Goal: Check status: Check status

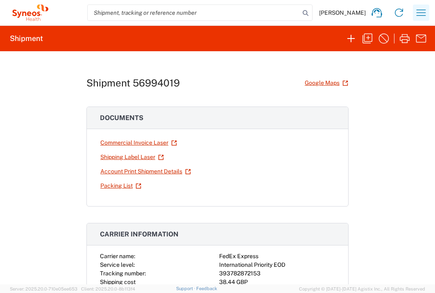
click at [419, 14] on icon "button" at bounding box center [421, 12] width 13 height 13
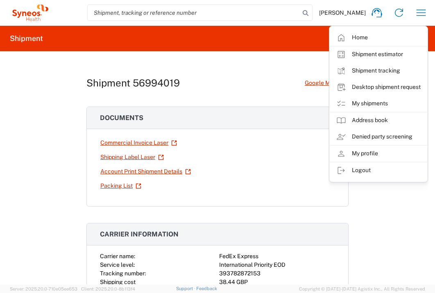
click at [269, 84] on div "Shipment 56994019 Google Maps" at bounding box center [218, 83] width 262 height 14
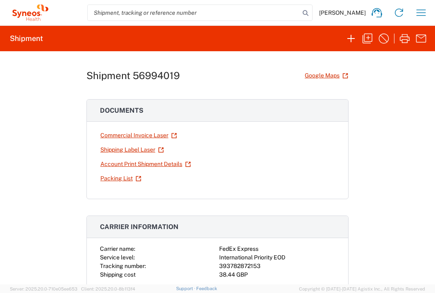
scroll to position [19, 0]
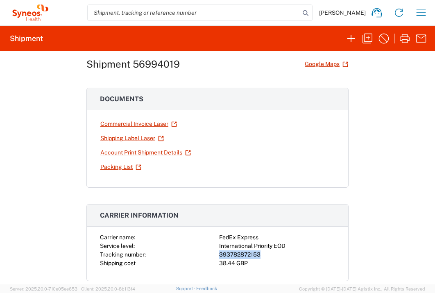
drag, startPoint x: 257, startPoint y: 255, endPoint x: 217, endPoint y: 252, distance: 40.3
click at [219, 252] on div "393782872153" at bounding box center [277, 254] width 116 height 9
copy div "393782872153"
click at [418, 16] on icon "button" at bounding box center [421, 12] width 13 height 13
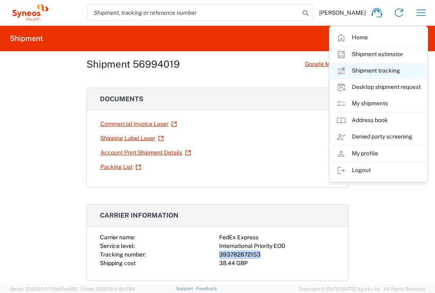
click at [389, 74] on link "Shipment tracking" at bounding box center [379, 71] width 98 height 16
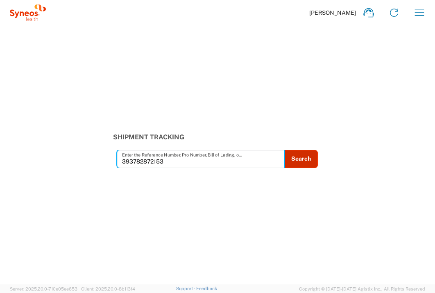
type input "393782872153"
click at [291, 162] on button "Search" at bounding box center [302, 159] width 34 height 18
type input "393782872153"
click at [294, 157] on button "Search" at bounding box center [302, 159] width 34 height 18
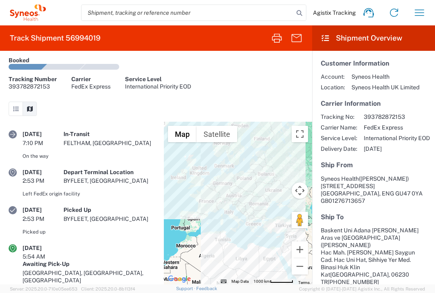
scroll to position [25, 0]
